Goal: Communication & Community: Connect with others

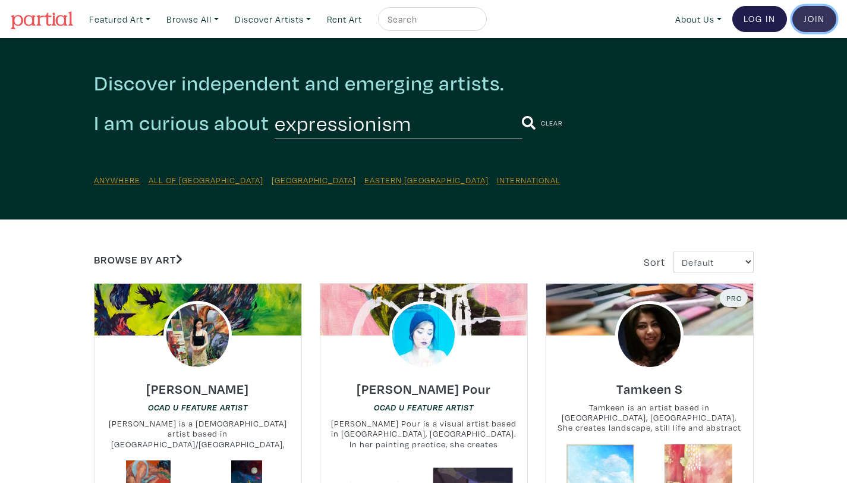
click at [806, 18] on link "Join the Community" at bounding box center [815, 19] width 44 height 26
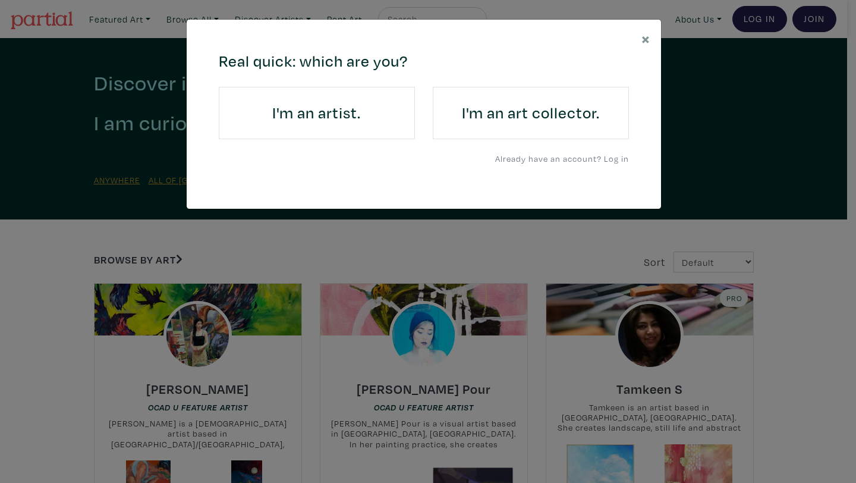
click at [342, 118] on h4 "I'm an artist." at bounding box center [316, 112] width 163 height 19
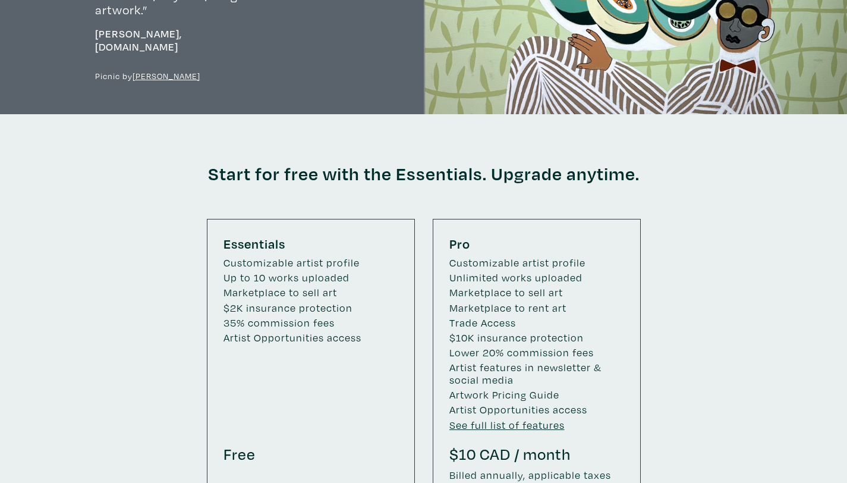
scroll to position [1707, 0]
